Goal: Task Accomplishment & Management: Use online tool/utility

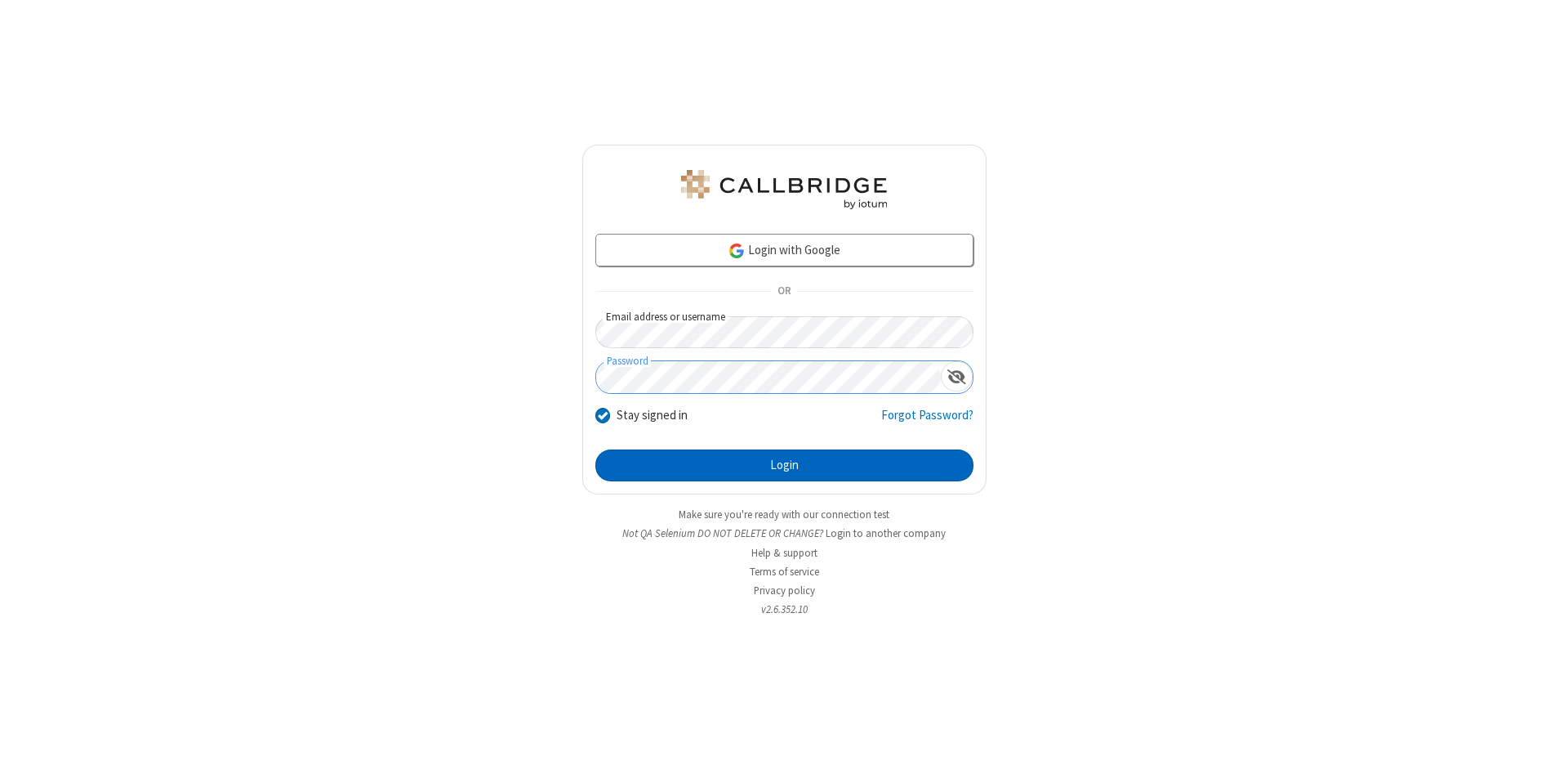
click at [784, 466] on button "Login" at bounding box center [785, 465] width 378 height 32
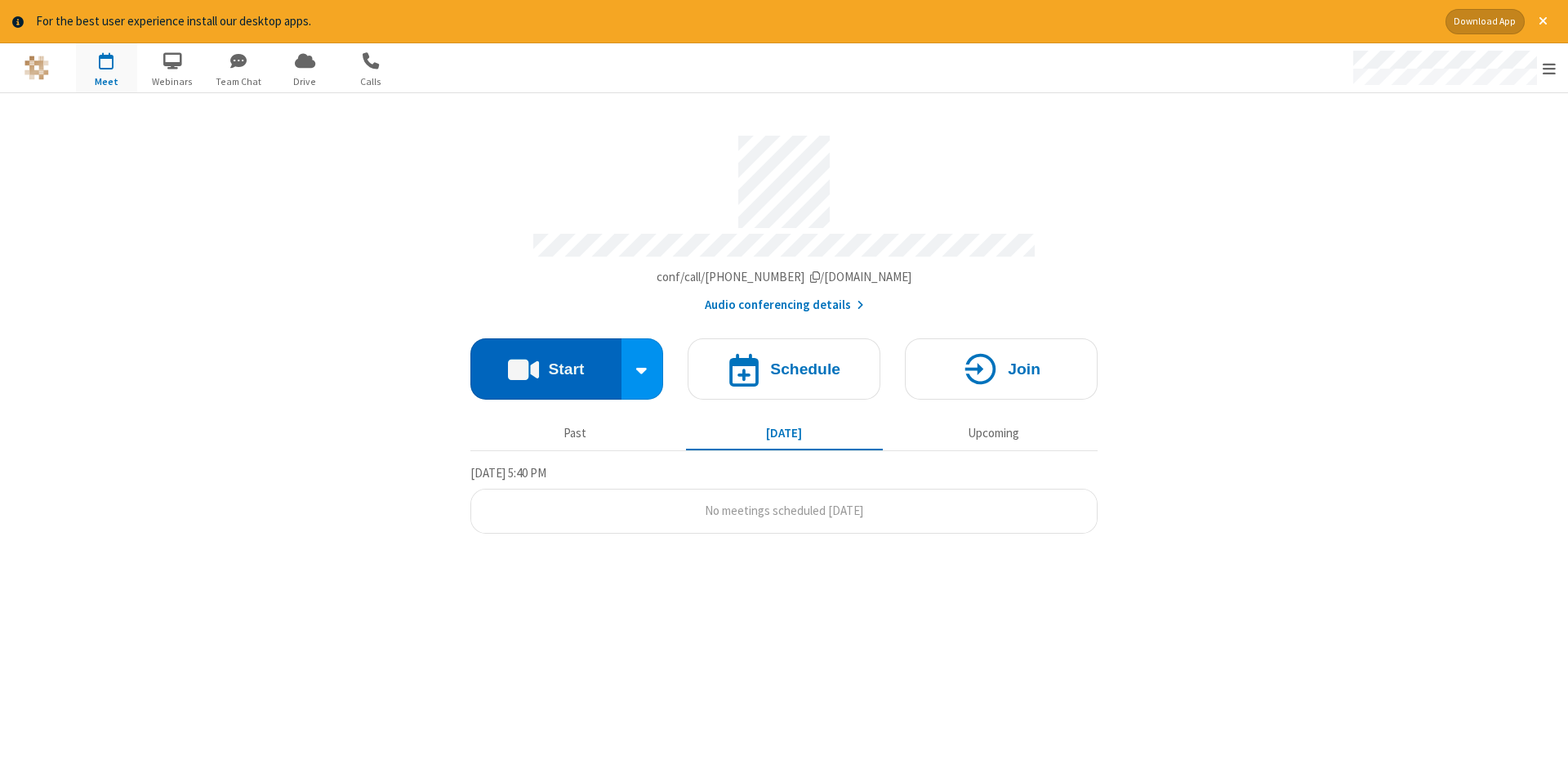
click at [546, 363] on button "Start" at bounding box center [545, 369] width 151 height 61
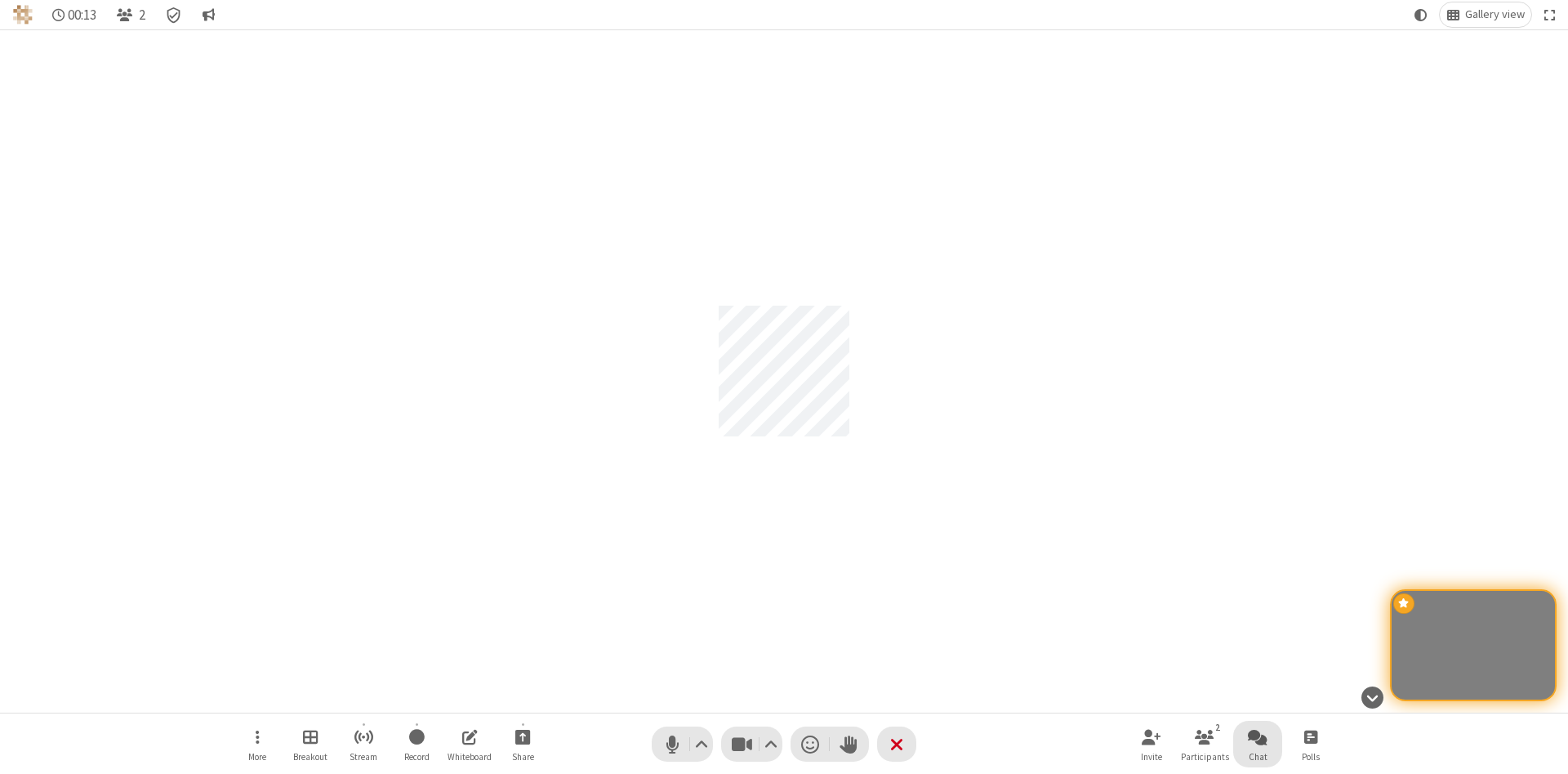
click at [1258, 736] on span "Open chat" at bounding box center [1258, 736] width 19 height 20
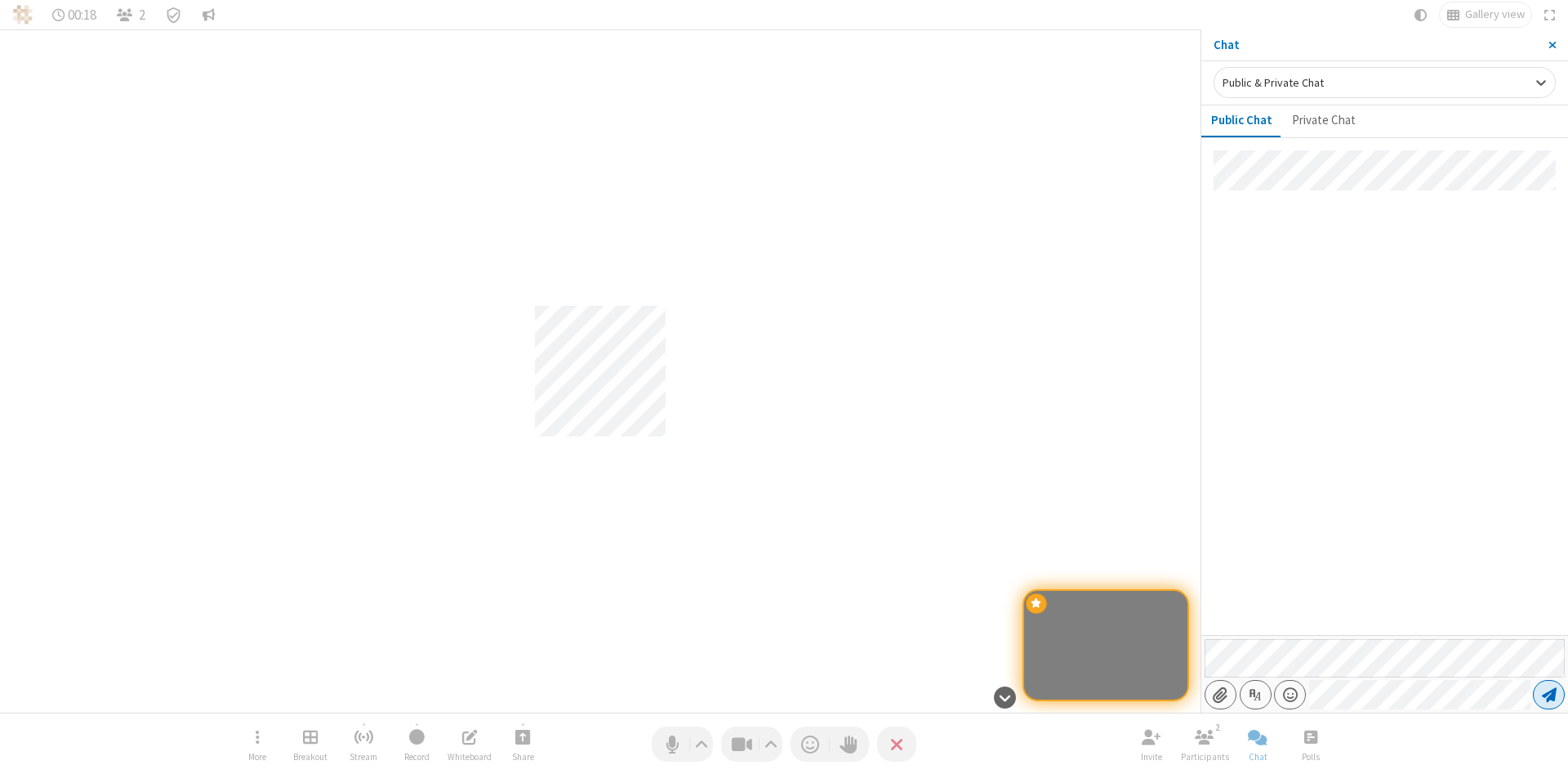
click at [1549, 695] on span "Send message" at bounding box center [1549, 695] width 15 height 17
